Goal: Task Accomplishment & Management: Complete application form

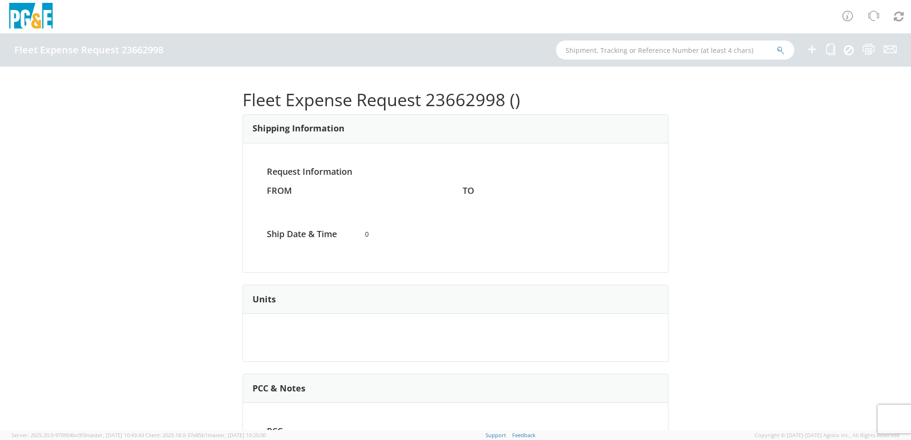
click at [811, 50] on icon at bounding box center [811, 49] width 11 height 12
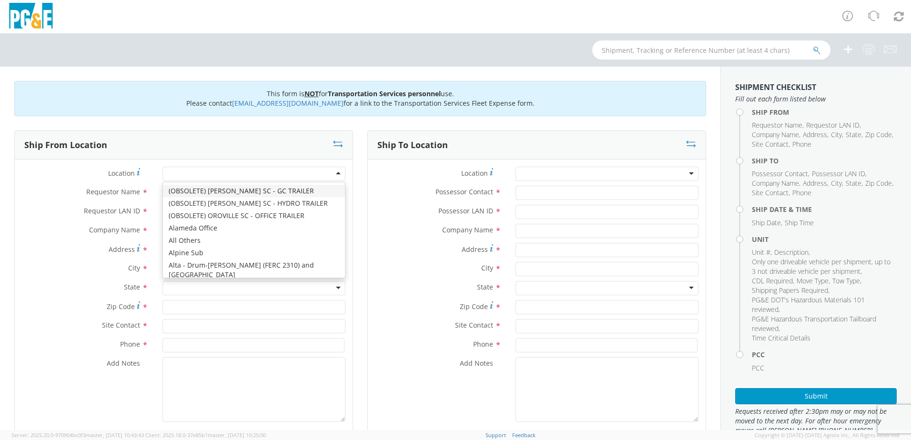
click at [219, 175] on div at bounding box center [254, 174] width 183 height 14
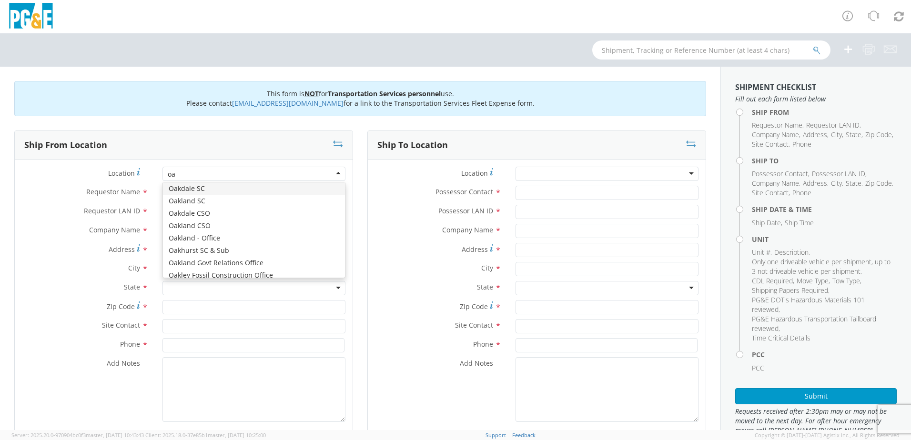
type input "oak"
type input "PG&E"
type input "50150 ROAD 426"
type input "OAKHURST"
type input "93644"
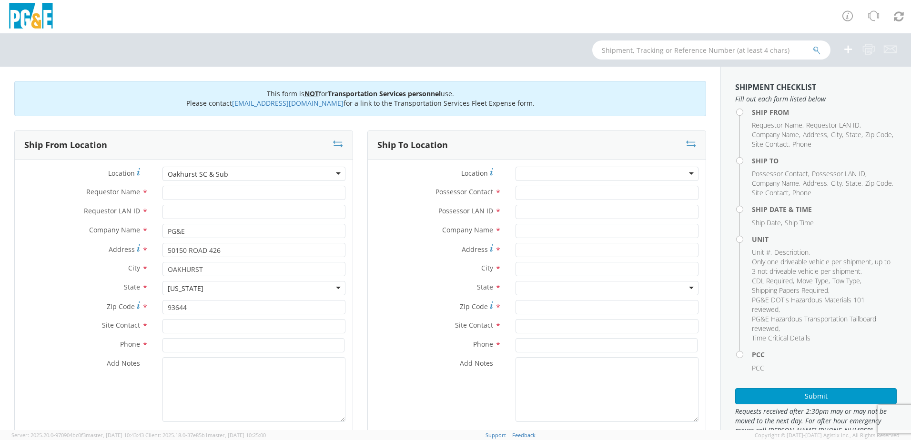
scroll to position [0, 0]
click at [183, 193] on input "Requestor Name *" at bounding box center [254, 193] width 183 height 14
type input "[PERSON_NAME]"
click at [183, 214] on input "Requestor LAN ID *" at bounding box center [254, 212] width 183 height 14
type input "s2ll"
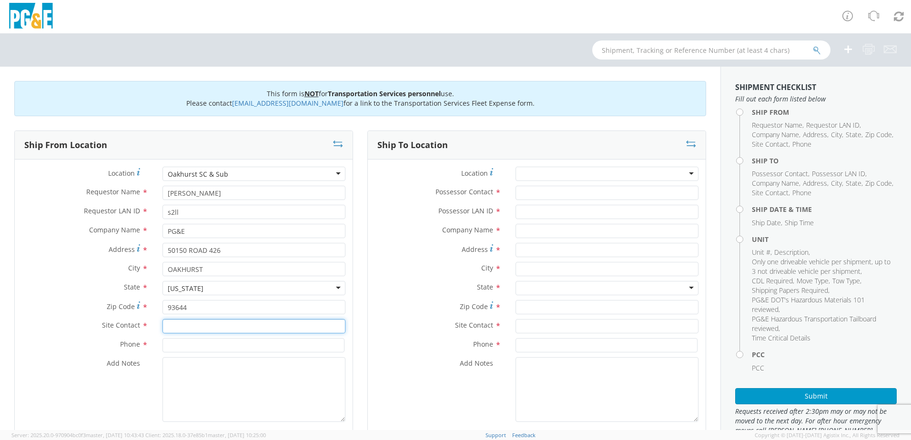
click at [179, 329] on input "text" at bounding box center [254, 326] width 183 height 14
type input "[PERSON_NAME]"
click at [185, 348] on input at bounding box center [254, 345] width 182 height 14
type input "5592748331"
click at [177, 375] on textarea "Add Notes *" at bounding box center [254, 389] width 183 height 65
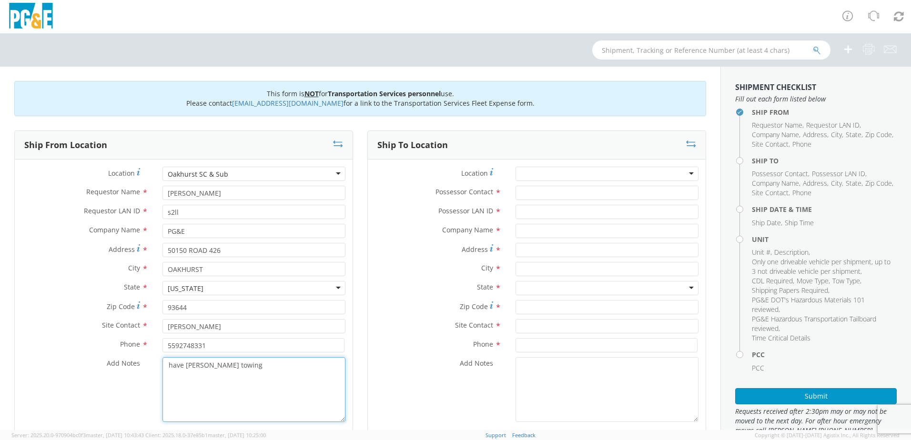
drag, startPoint x: 239, startPoint y: 368, endPoint x: 149, endPoint y: 370, distance: 90.1
click at [149, 370] on div "Add Notes * have [PERSON_NAME] towing" at bounding box center [184, 389] width 338 height 65
type textarea "have [PERSON_NAME] towing"
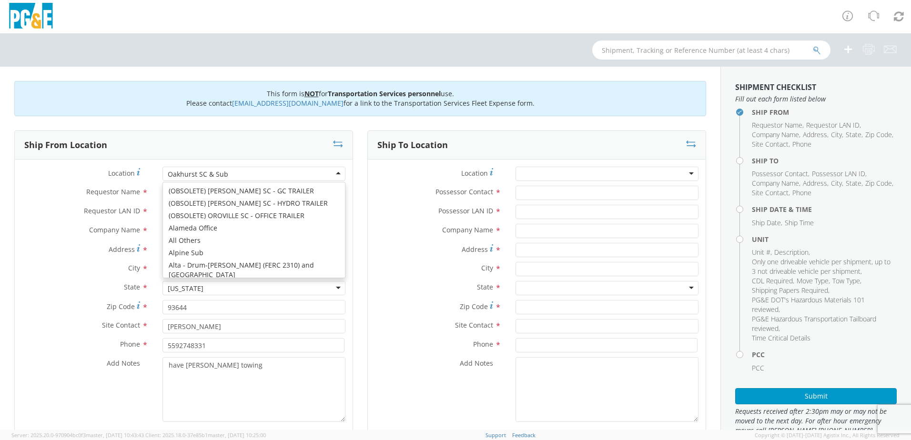
click at [232, 175] on div "Oakhurst SC & Sub" at bounding box center [254, 174] width 183 height 14
click at [559, 171] on div at bounding box center [607, 174] width 183 height 14
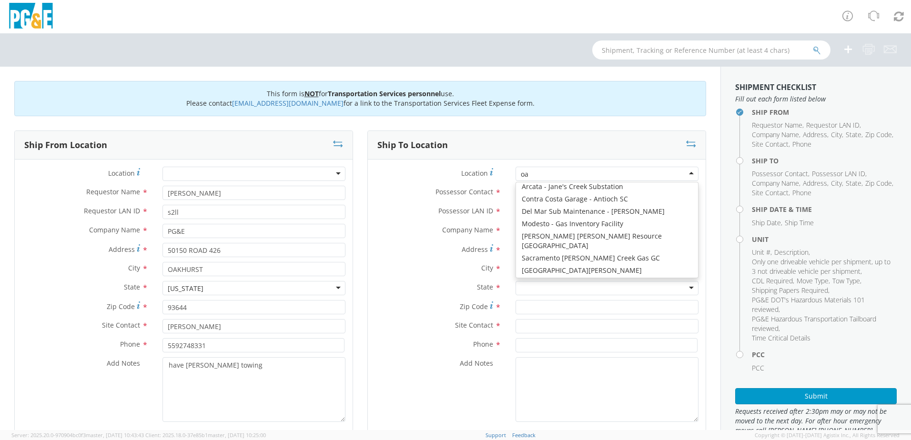
scroll to position [2, 0]
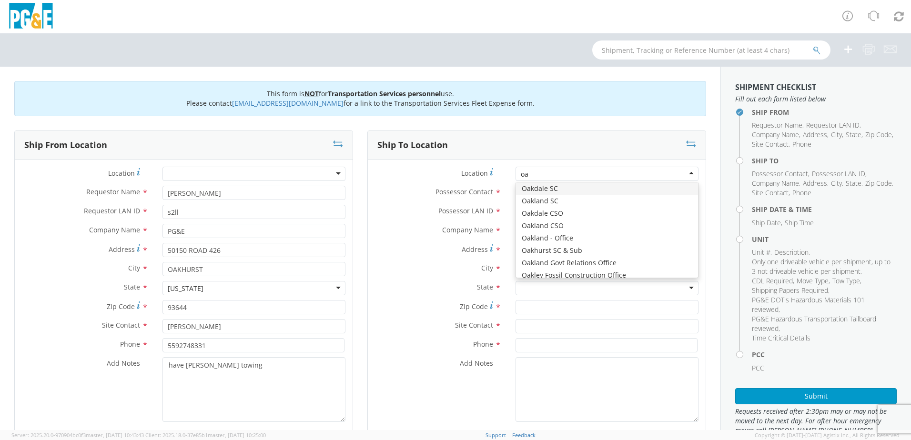
type input "oak"
type input "PG&E"
type input "50150 ROAD 426"
type input "OAKHURST"
type input "93644"
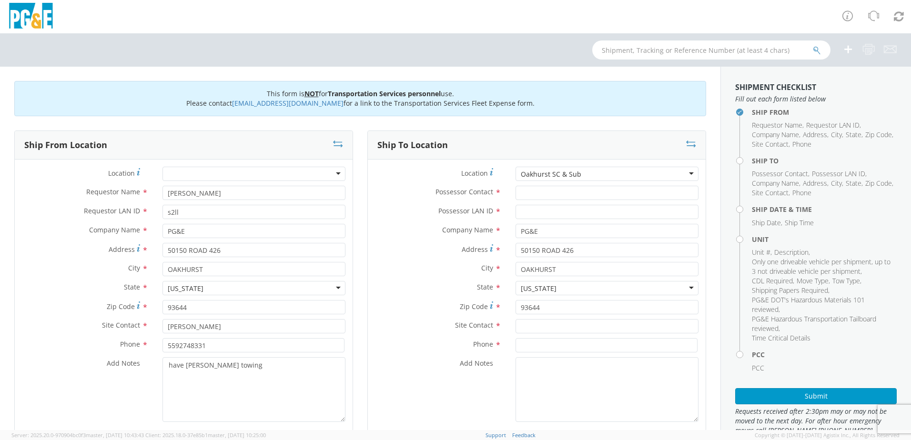
scroll to position [0, 0]
click at [527, 191] on input "Possessor Contact *" at bounding box center [607, 193] width 183 height 14
type input "[PERSON_NAME]"
click at [530, 212] on input "Possessor LAN ID *" at bounding box center [607, 212] width 183 height 14
type input "s2ll"
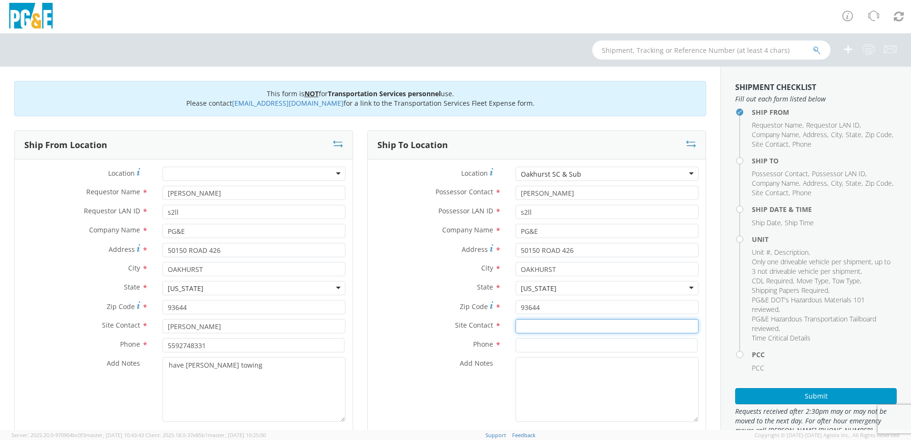
click at [540, 325] on input "text" at bounding box center [607, 326] width 183 height 14
type input "[PERSON_NAME]"
click at [537, 343] on input at bounding box center [607, 345] width 182 height 14
type input "5592748331"
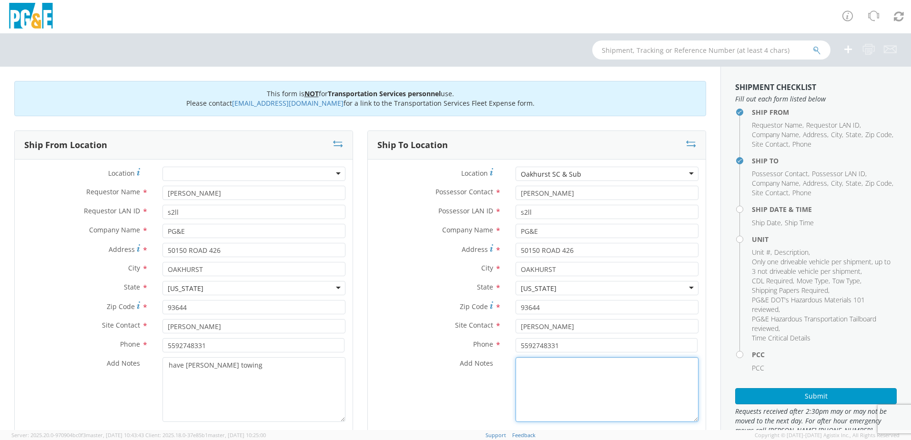
click at [522, 377] on textarea "Add Notes *" at bounding box center [607, 389] width 183 height 65
paste textarea "have [PERSON_NAME] towing"
type textarea "have [PERSON_NAME] towing"
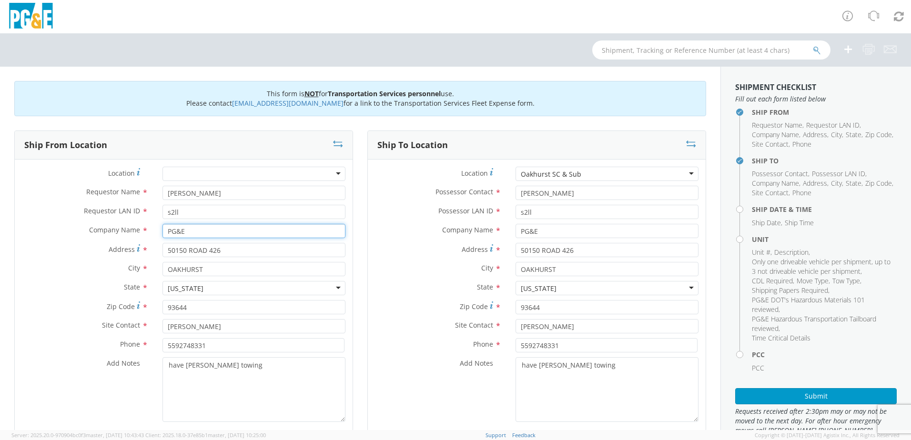
drag, startPoint x: 205, startPoint y: 236, endPoint x: 131, endPoint y: 228, distance: 75.2
click at [131, 228] on div "Company Name * PG&E" at bounding box center [184, 231] width 338 height 14
type input "east bay tire"
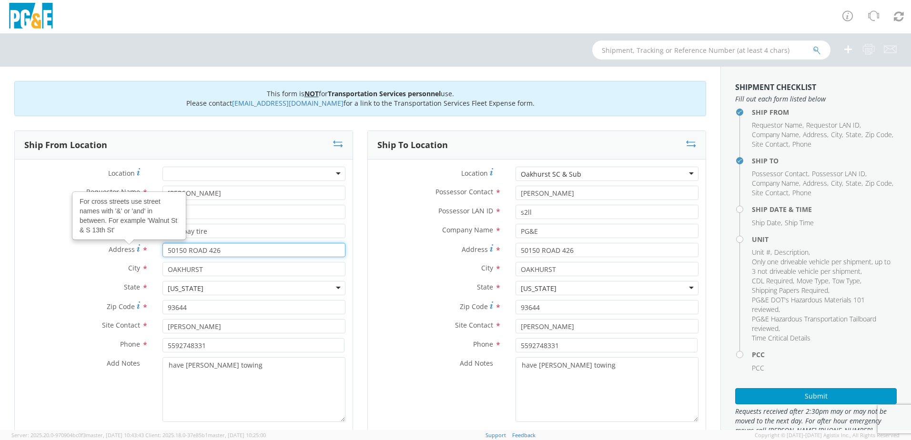
drag, startPoint x: 225, startPoint y: 253, endPoint x: 86, endPoint y: 247, distance: 139.3
click at [88, 246] on div "Address For cross streets use street names with '&' or 'and' in between. For ex…" at bounding box center [184, 250] width 338 height 14
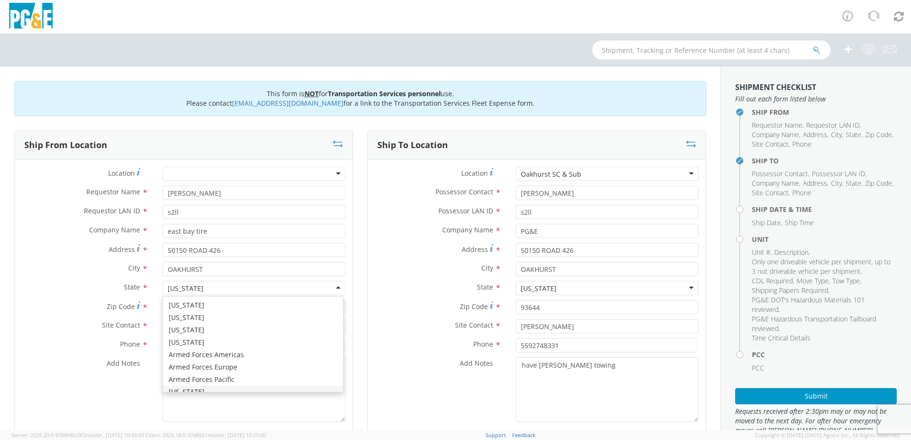
scroll to position [11, 0]
drag, startPoint x: 200, startPoint y: 288, endPoint x: 129, endPoint y: 267, distance: 73.6
click at [129, 267] on div "Location * (OBSOLETE) [PERSON_NAME] SC - GC TRAILER (OBSOLETE) [GEOGRAPHIC_DATA…" at bounding box center [184, 297] width 338 height 260
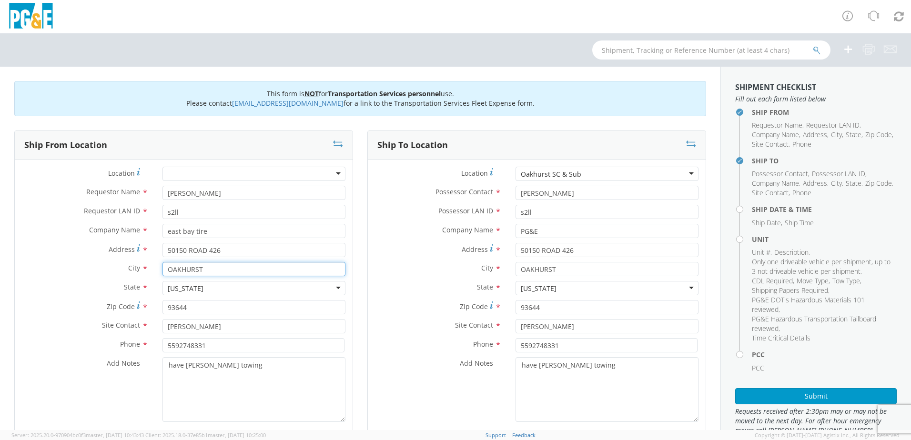
drag, startPoint x: 206, startPoint y: 270, endPoint x: 120, endPoint y: 261, distance: 86.7
click at [121, 260] on div "Location * (OBSOLETE) [PERSON_NAME] SC - GC TRAILER (OBSOLETE) [GEOGRAPHIC_DATA…" at bounding box center [184, 297] width 338 height 260
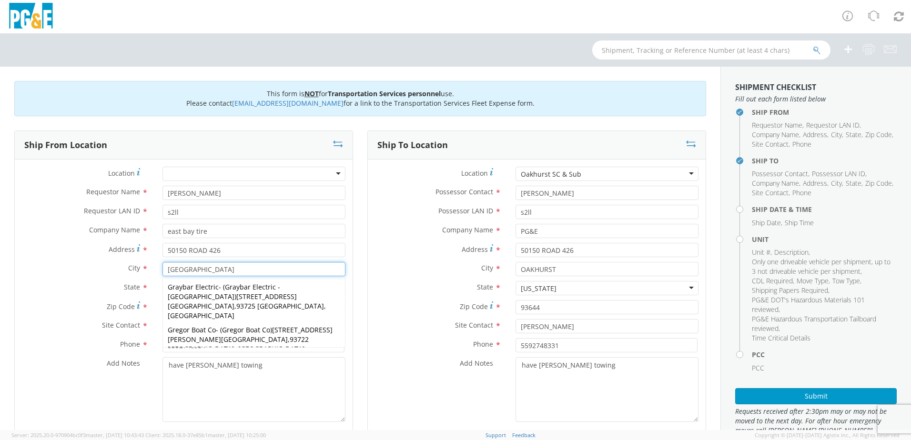
type input "[GEOGRAPHIC_DATA]"
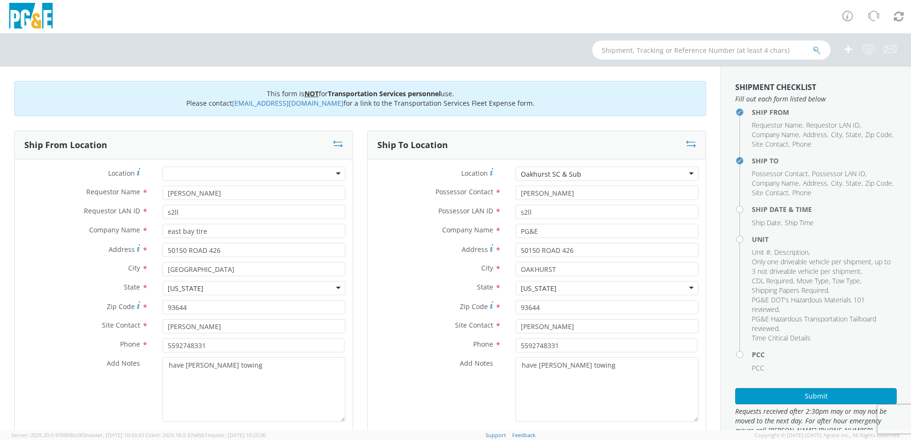
click at [407, 384] on div "Add Notes * have [PERSON_NAME] towing" at bounding box center [537, 389] width 338 height 65
click at [222, 250] on input "50150 ROAD 426" at bounding box center [254, 250] width 183 height 14
type input "5"
type input "[STREET_ADDRESS]"
drag, startPoint x: 189, startPoint y: 308, endPoint x: 146, endPoint y: 305, distance: 43.0
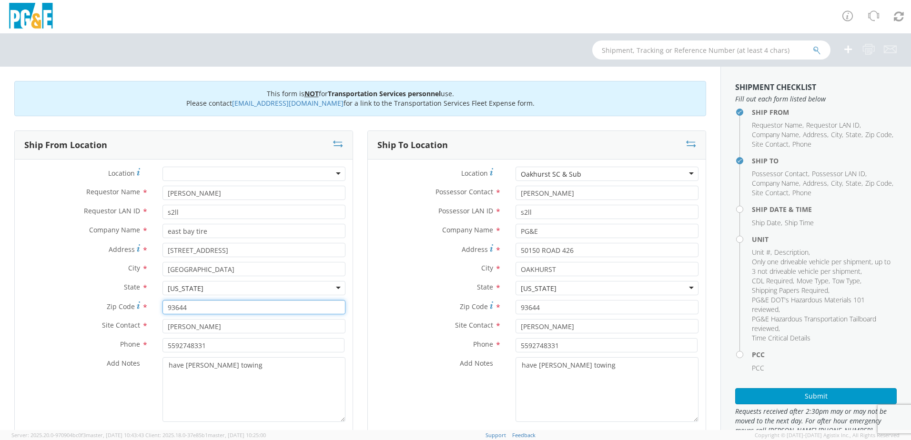
click at [147, 305] on div "Zip Code * 93644" at bounding box center [184, 307] width 338 height 14
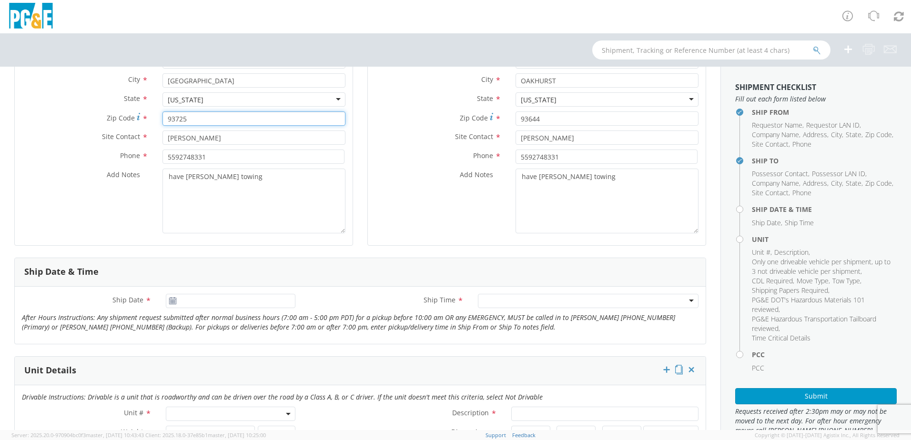
scroll to position [191, 0]
type input "93725"
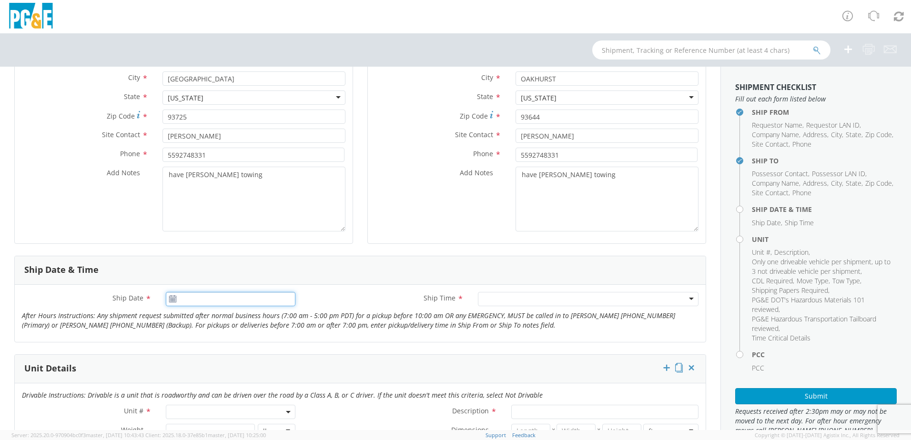
type input "[DATE]"
click at [186, 295] on input "[DATE]" at bounding box center [231, 299] width 130 height 14
click at [506, 302] on div at bounding box center [588, 299] width 221 height 14
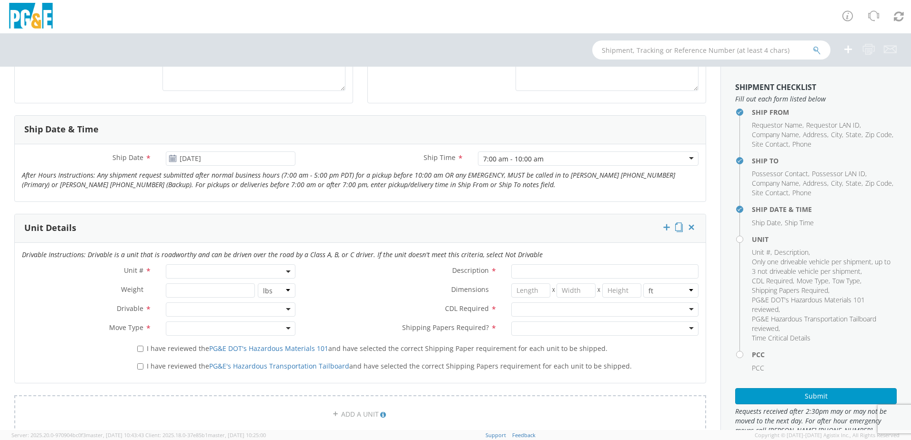
scroll to position [334, 0]
click at [201, 275] on span at bounding box center [231, 269] width 130 height 14
click at [202, 282] on input "search" at bounding box center [229, 285] width 123 height 14
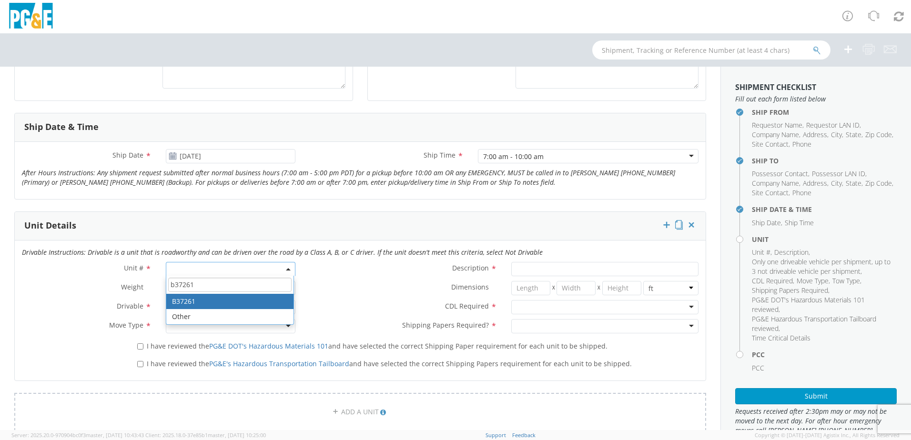
type input "b37261"
type input "TRUCK; CREW CAB > 15001 4X4"
type input "19500"
select select "B37261"
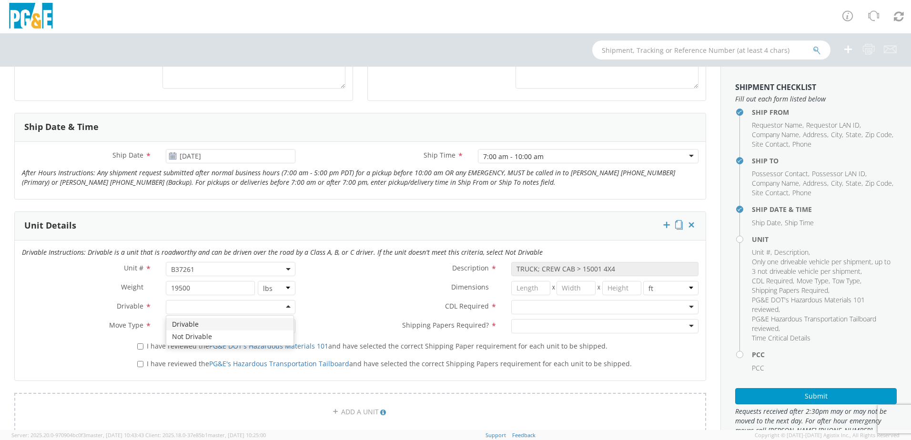
click at [185, 306] on div at bounding box center [231, 307] width 130 height 14
click at [197, 309] on div "Drivable" at bounding box center [231, 307] width 130 height 14
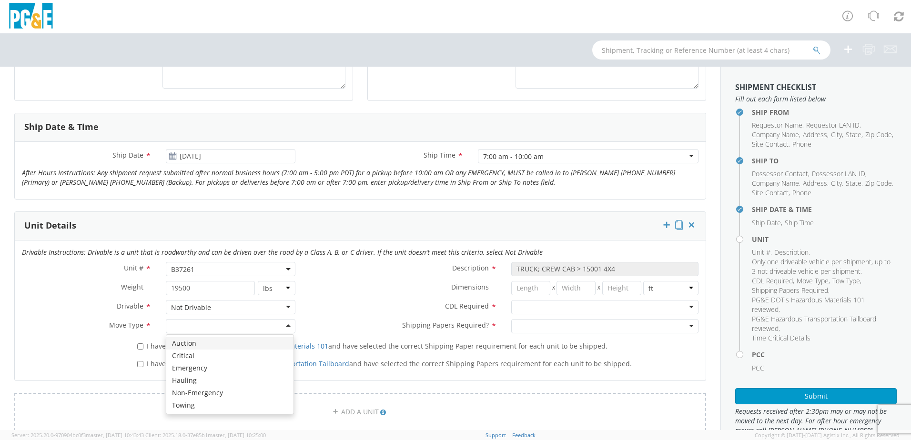
click at [201, 331] on div at bounding box center [231, 326] width 130 height 14
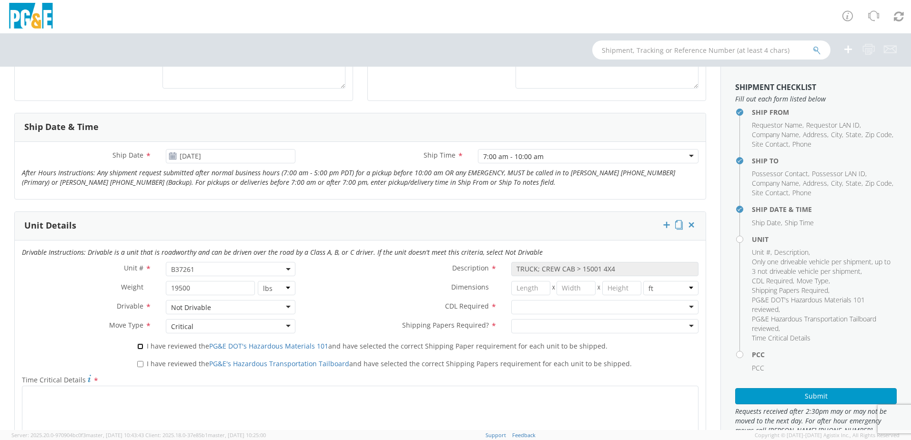
drag, startPoint x: 142, startPoint y: 345, endPoint x: 142, endPoint y: 361, distance: 16.2
click at [142, 345] on input "I have reviewed the PG&E DOT's Hazardous Materials 101 and have selected the co…" at bounding box center [140, 347] width 6 height 6
checkbox input "true"
click at [141, 368] on label "I have reviewed the PG&E's Hazardous Transportation Tailboard and have selected…" at bounding box center [385, 363] width 497 height 11
click at [141, 367] on input "I have reviewed the PG&E's Hazardous Transportation Tailboard and have selected…" at bounding box center [140, 364] width 6 height 6
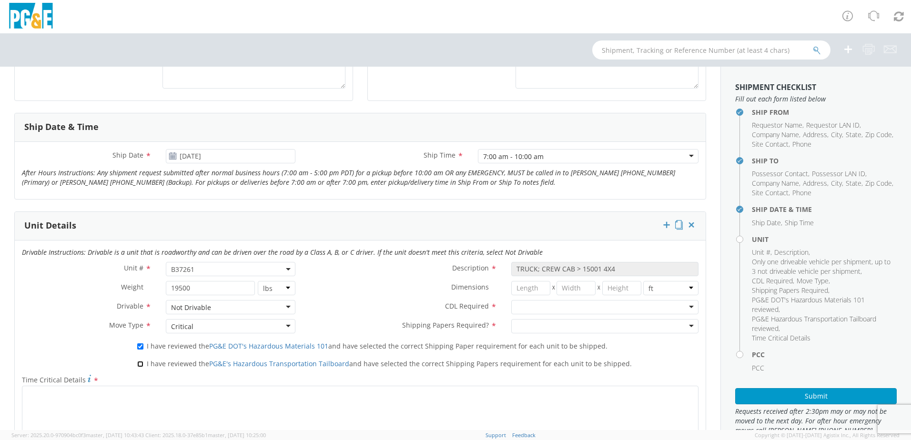
checkbox input "true"
click at [523, 307] on div at bounding box center [604, 307] width 187 height 14
click at [521, 329] on div at bounding box center [604, 326] width 187 height 14
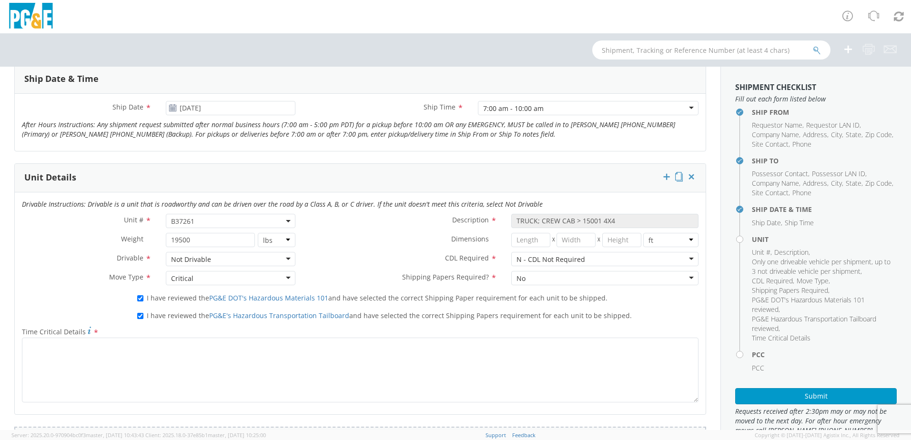
scroll to position [477, 0]
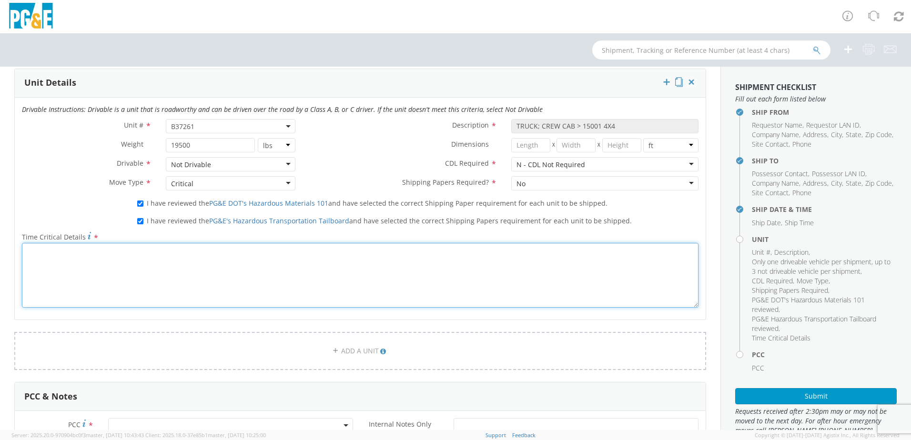
drag, startPoint x: 215, startPoint y: 280, endPoint x: 217, endPoint y: 262, distance: 17.7
click at [216, 273] on textarea "Time Critical Details *" at bounding box center [360, 275] width 677 height 65
paste textarea "have [PERSON_NAME] towing"
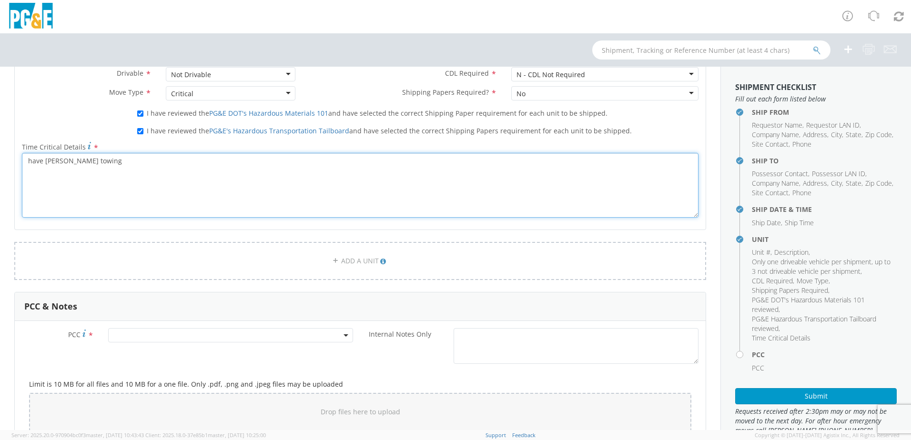
scroll to position [572, 0]
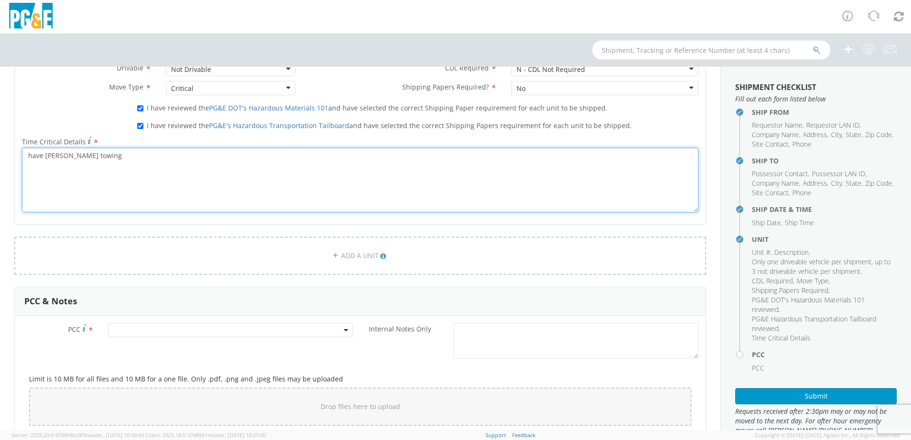
type textarea "have [PERSON_NAME] towing"
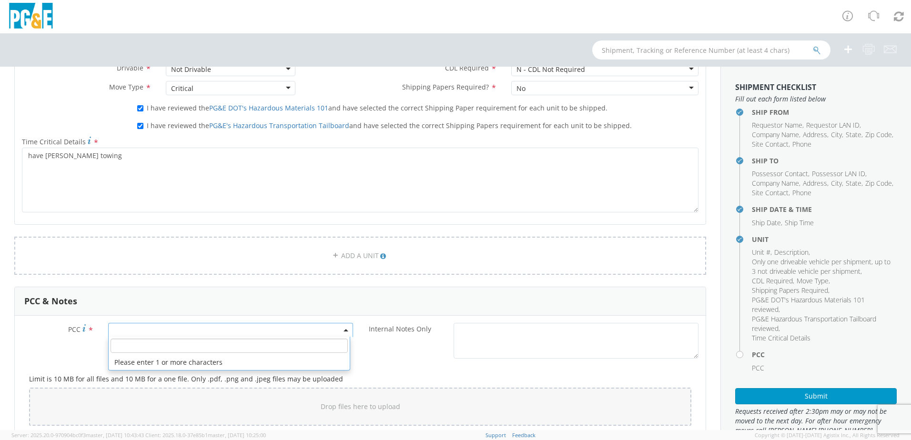
click at [282, 333] on span at bounding box center [230, 330] width 245 height 14
click at [263, 345] on input "number" at bounding box center [229, 346] width 237 height 14
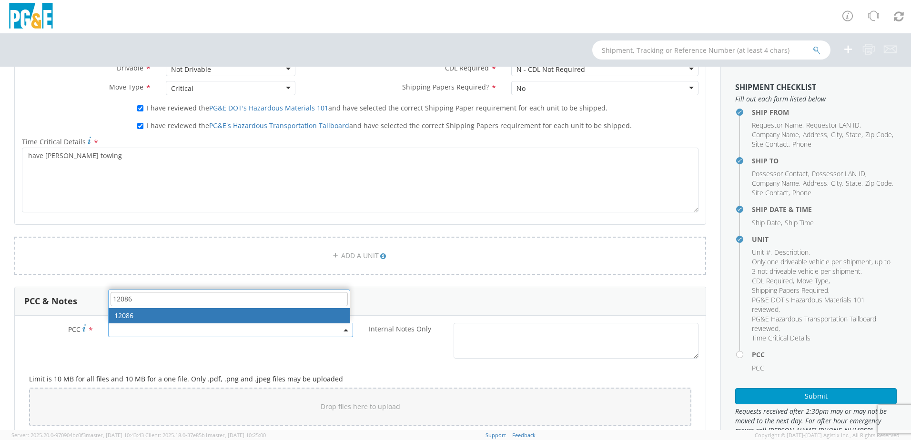
type input "12086"
select select "12086"
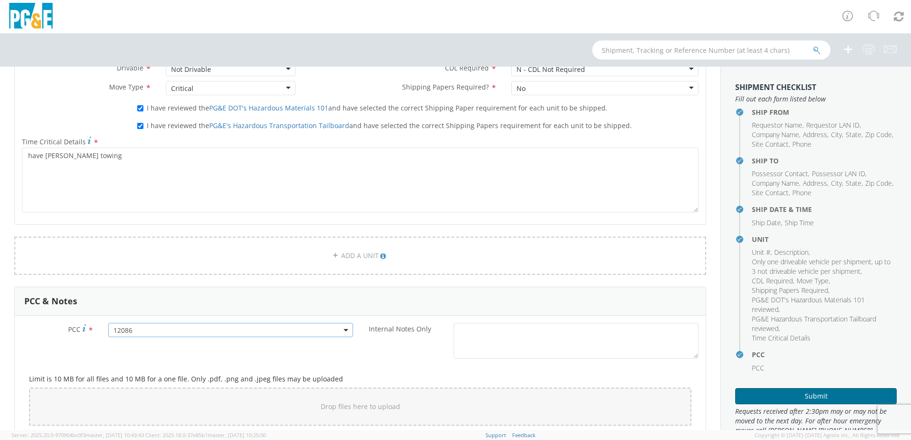
click at [772, 398] on button "Submit" at bounding box center [816, 396] width 162 height 16
